Goal: Transaction & Acquisition: Purchase product/service

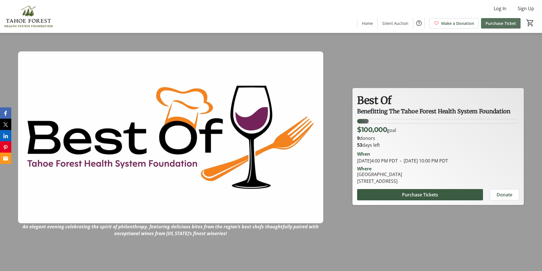
click at [493, 23] on span "Purchase Ticket" at bounding box center [500, 23] width 30 height 6
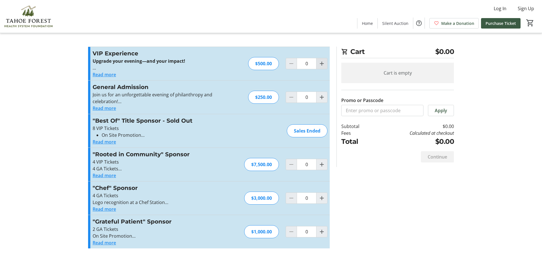
click at [324, 63] on mat-icon "Increment by one" at bounding box center [321, 63] width 7 height 7
click at [322, 63] on mat-icon "Increment by one" at bounding box center [321, 63] width 7 height 7
type input "2"
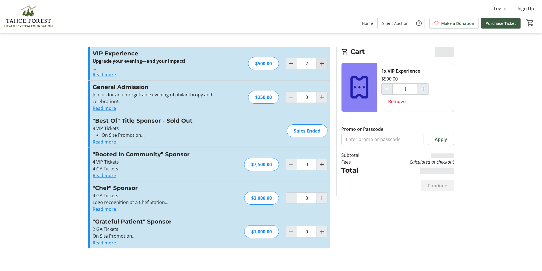
type input "2"
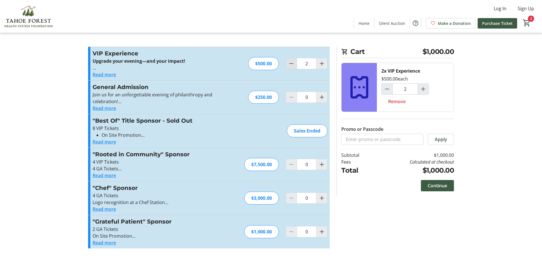
click at [292, 64] on mat-icon "Decrement by one" at bounding box center [291, 63] width 7 height 7
type input "1"
click at [105, 74] on button "Read more" at bounding box center [104, 74] width 23 height 7
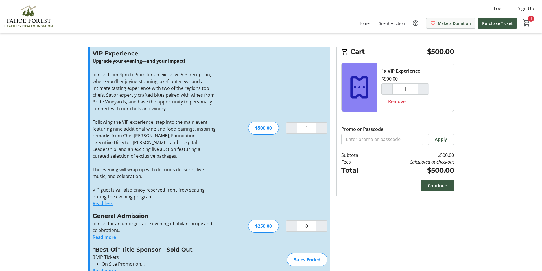
click at [445, 23] on span "Make a Donation" at bounding box center [454, 23] width 33 height 6
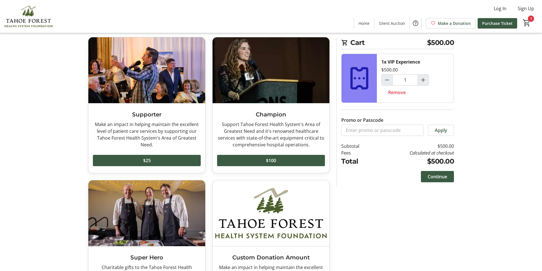
scroll to position [72, 0]
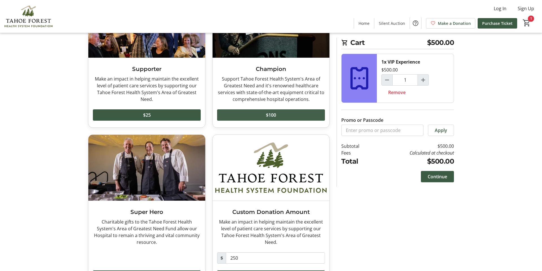
click at [282, 119] on span at bounding box center [271, 115] width 108 height 14
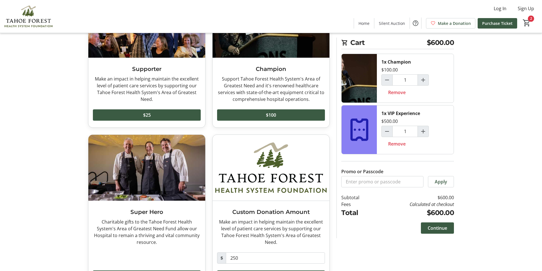
drag, startPoint x: 393, startPoint y: 144, endPoint x: 443, endPoint y: 132, distance: 51.1
click at [393, 144] on span "Remove" at bounding box center [396, 143] width 17 height 7
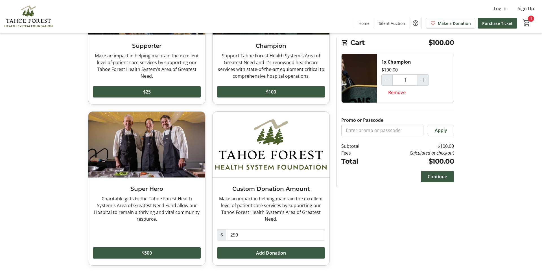
scroll to position [96, 0]
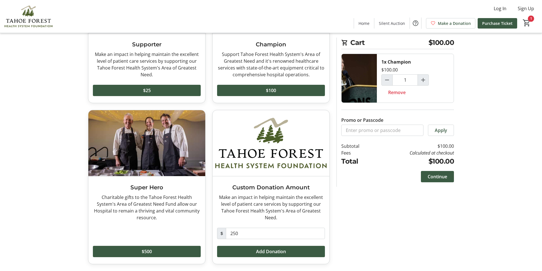
click at [148, 202] on div "Charitable gifts to the Tahoe Forest Health System's Area of Greatest Need Fund…" at bounding box center [147, 207] width 108 height 27
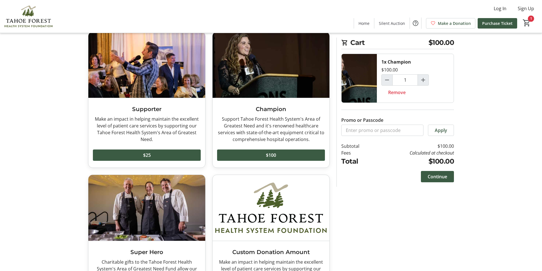
scroll to position [0, 0]
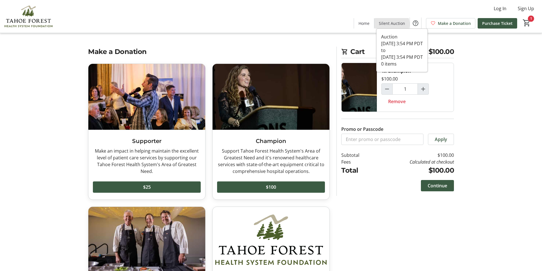
click at [392, 24] on span "Silent Auction" at bounding box center [392, 23] width 26 height 6
